Goal: Transaction & Acquisition: Purchase product/service

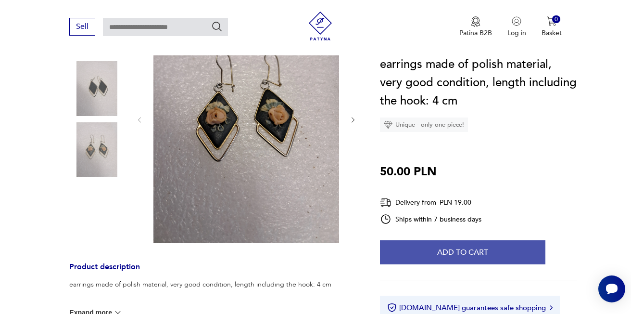
click at [439, 246] on button "Add to cart" at bounding box center [463, 252] width 166 height 24
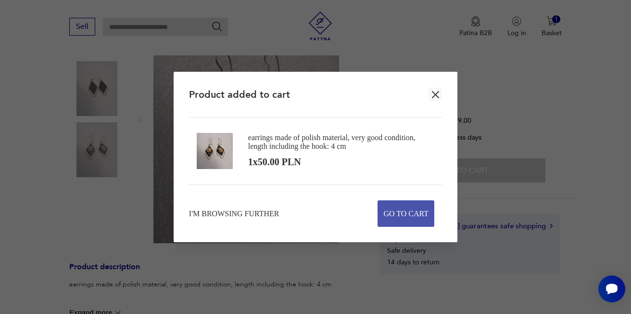
click at [409, 214] on font "Go to cart" at bounding box center [405, 213] width 45 height 8
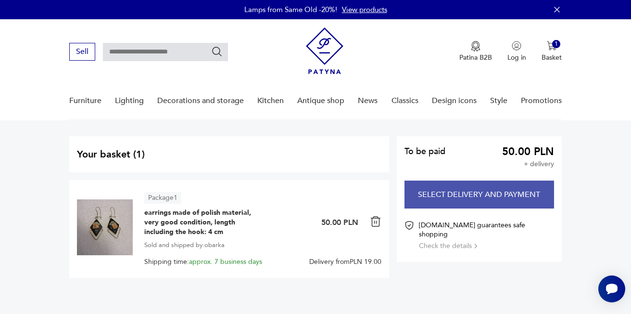
click at [494, 192] on font "Select delivery and payment" at bounding box center [479, 194] width 122 height 11
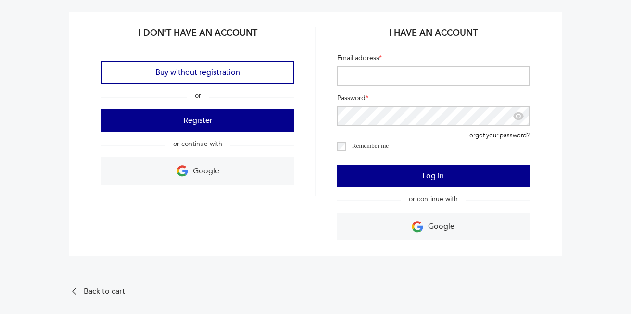
scroll to position [106, 0]
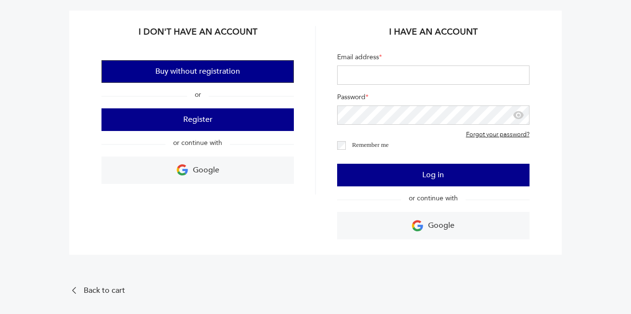
click at [196, 71] on font "Buy without registration" at bounding box center [197, 71] width 85 height 11
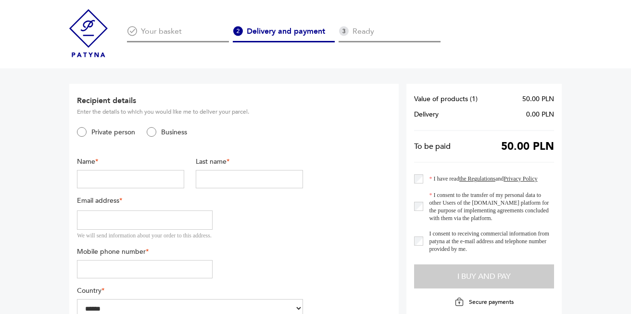
scroll to position [106, 0]
